Goal: Transaction & Acquisition: Download file/media

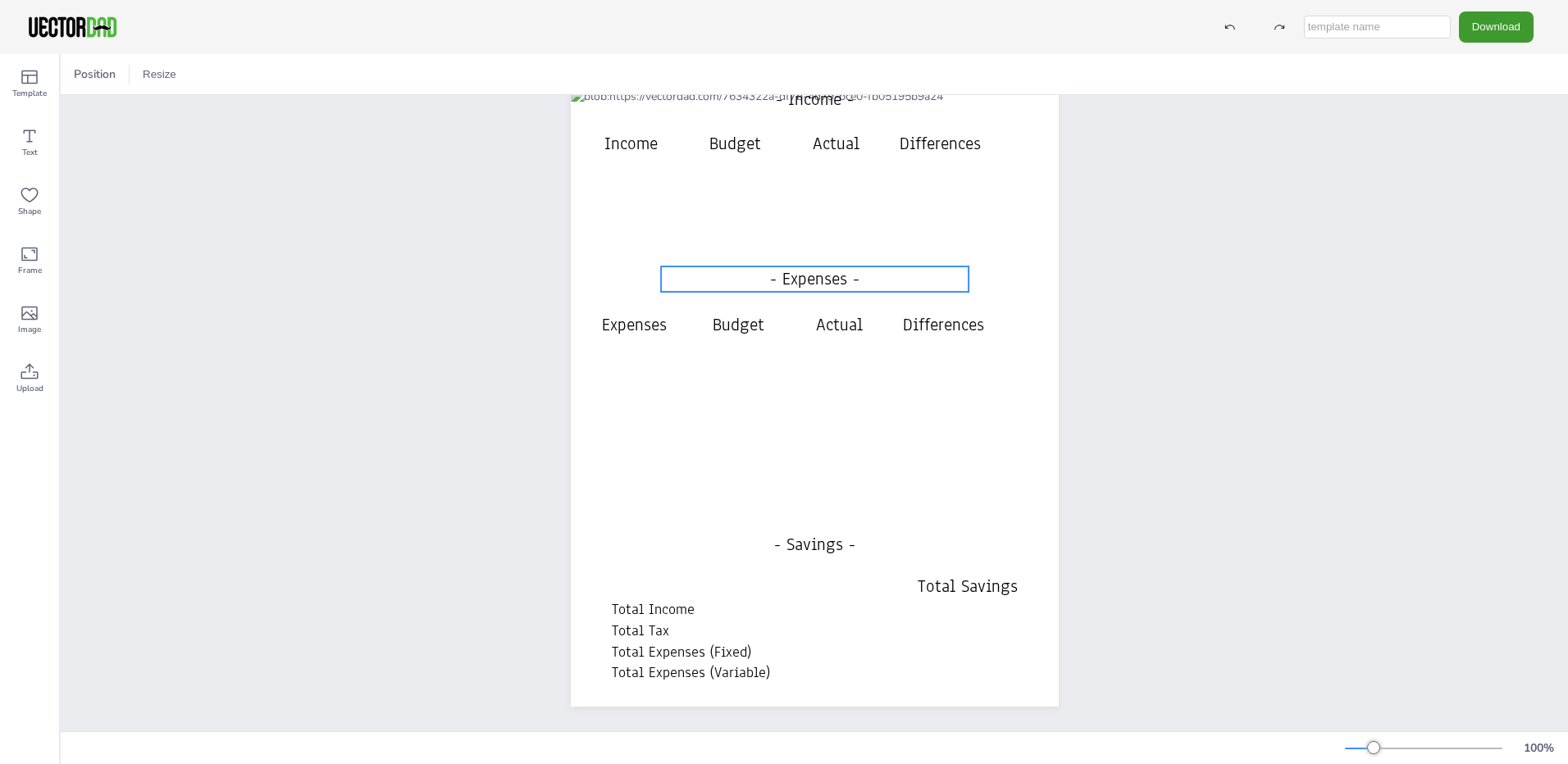
scroll to position [116, 0]
click at [1520, 24] on button "Download" at bounding box center [1496, 26] width 74 height 30
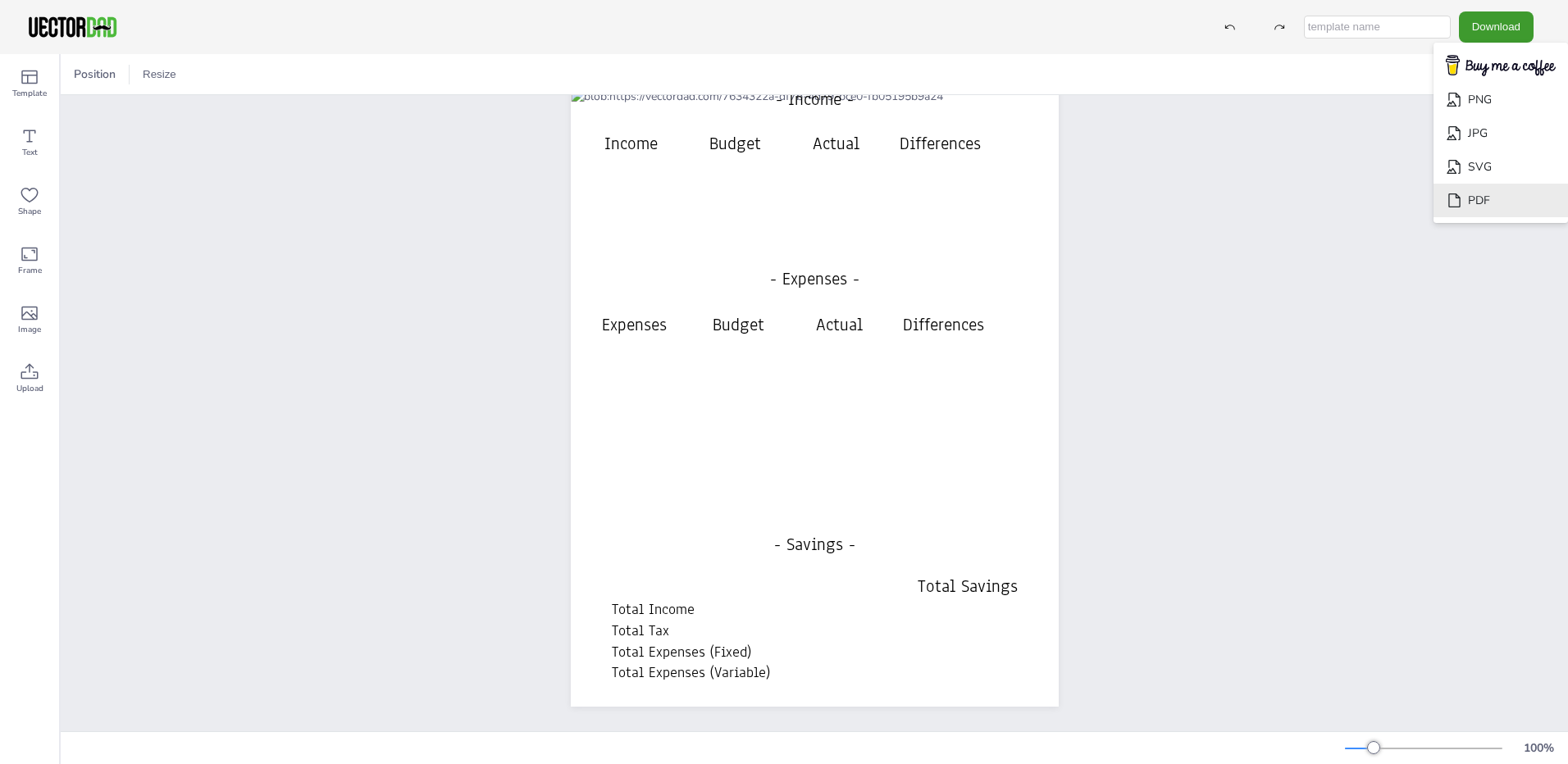
click at [1501, 199] on li "PDF" at bounding box center [1500, 200] width 134 height 34
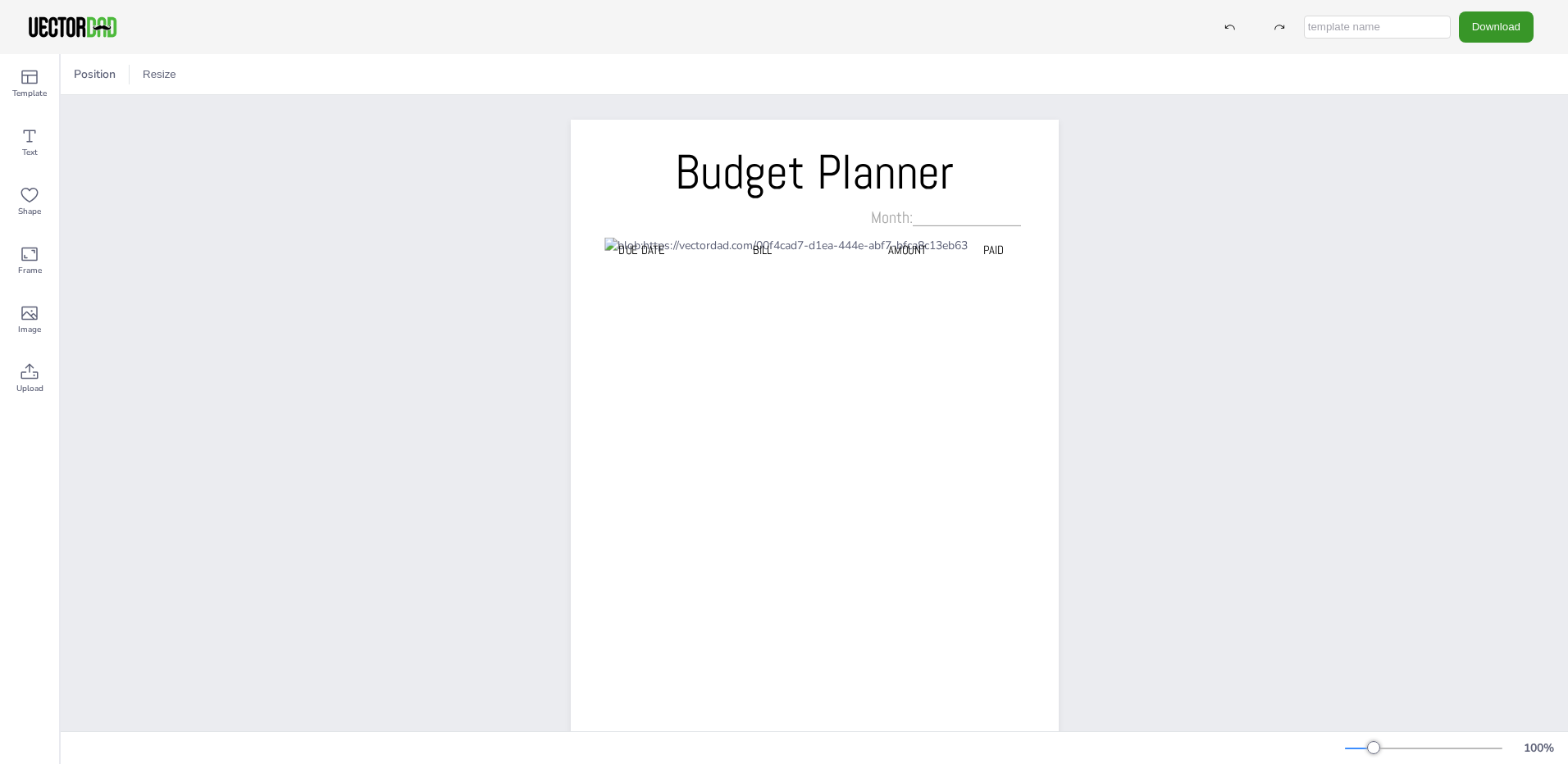
click at [1502, 17] on button "Download" at bounding box center [1496, 26] width 74 height 30
click at [1484, 200] on li "PDF" at bounding box center [1500, 200] width 134 height 34
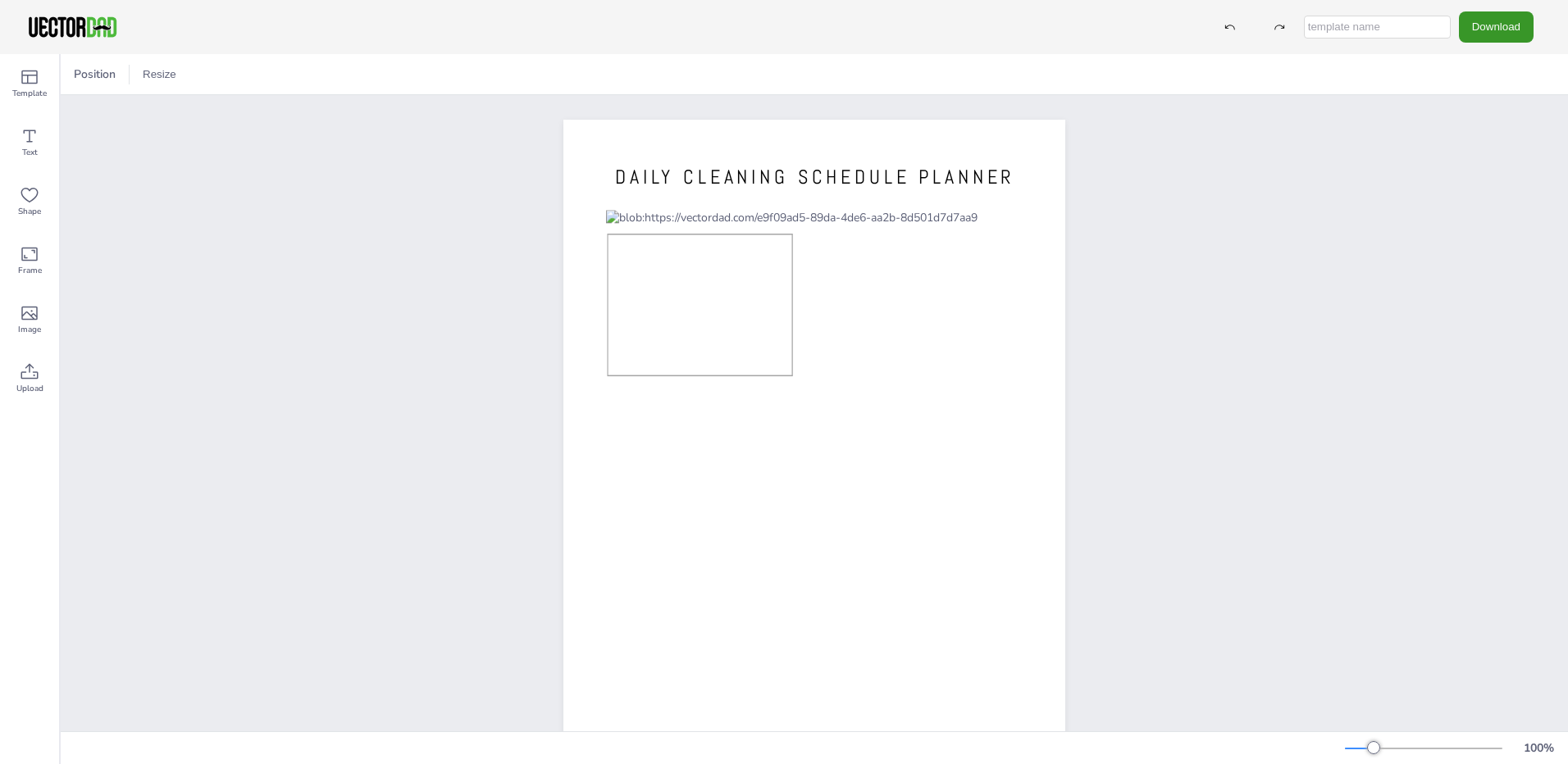
click at [1474, 18] on button "Download" at bounding box center [1496, 26] width 74 height 30
click at [1483, 196] on li "PDF" at bounding box center [1500, 200] width 134 height 34
